Goal: Register for event/course

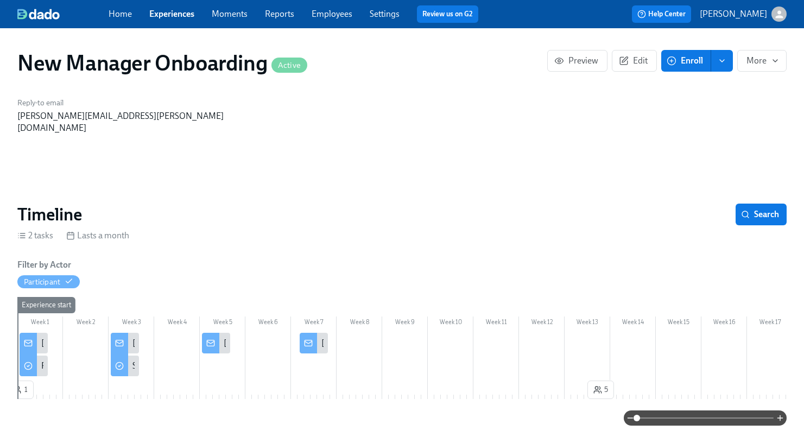
scroll to position [0, 2481]
click at [683, 69] on button "Enroll" at bounding box center [686, 61] width 50 height 22
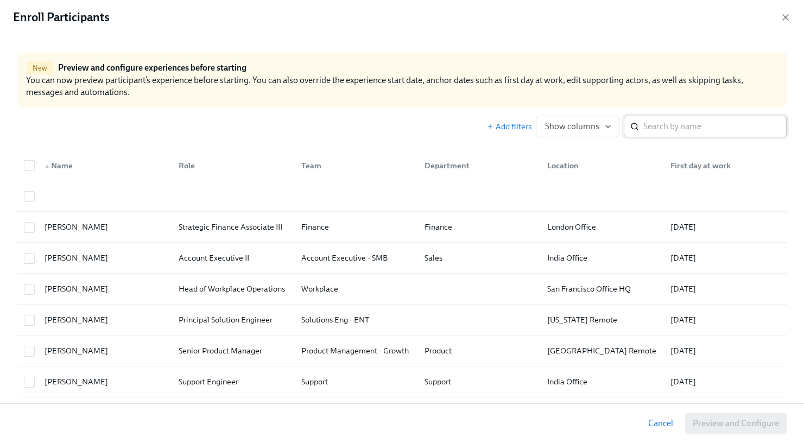
click at [653, 132] on input "search" at bounding box center [714, 127] width 143 height 22
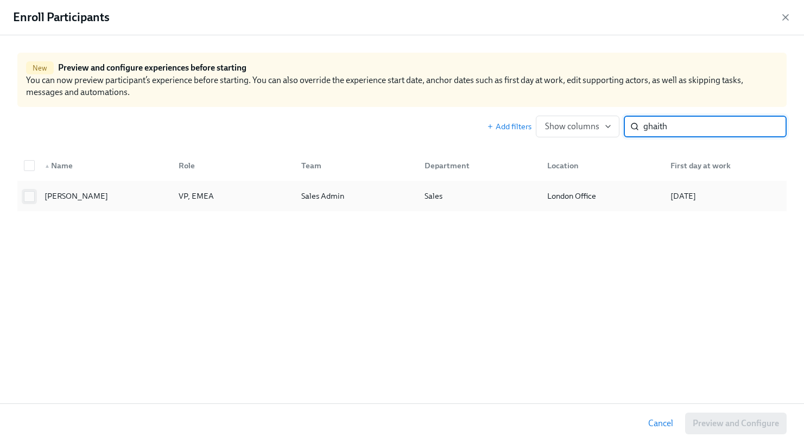
type input "ghaith"
click at [29, 197] on input "checkbox" at bounding box center [29, 197] width 10 height 10
checkbox input "true"
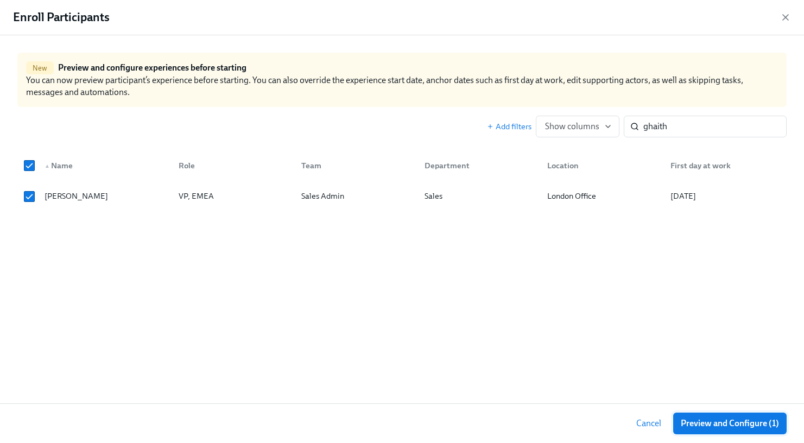
click at [725, 423] on span "Preview and Configure (1)" at bounding box center [730, 423] width 98 height 11
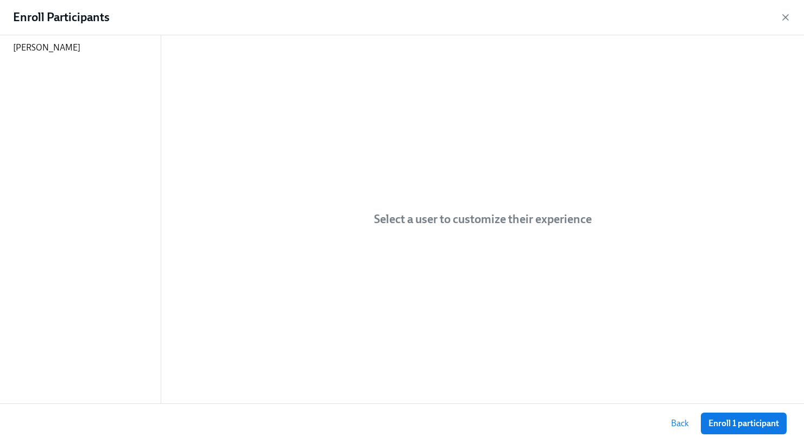
click at [725, 423] on span "Enroll 1 participant" at bounding box center [743, 423] width 71 height 11
